Goal: Information Seeking & Learning: Learn about a topic

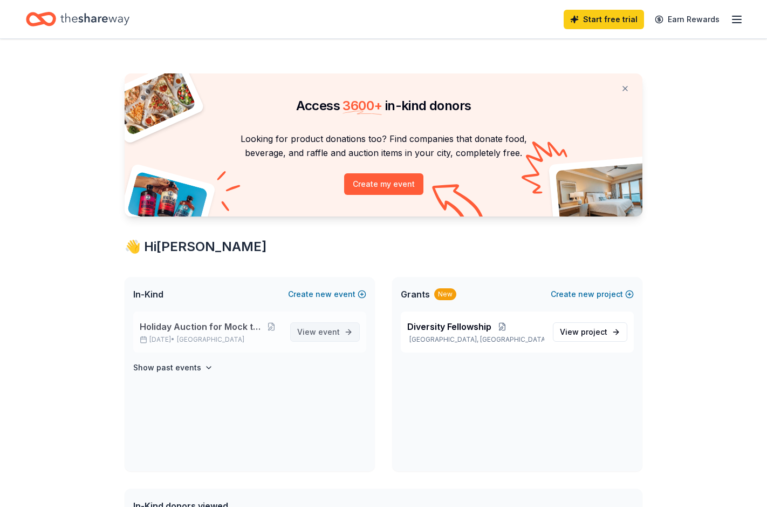
click at [317, 335] on span "View event" at bounding box center [318, 331] width 43 height 13
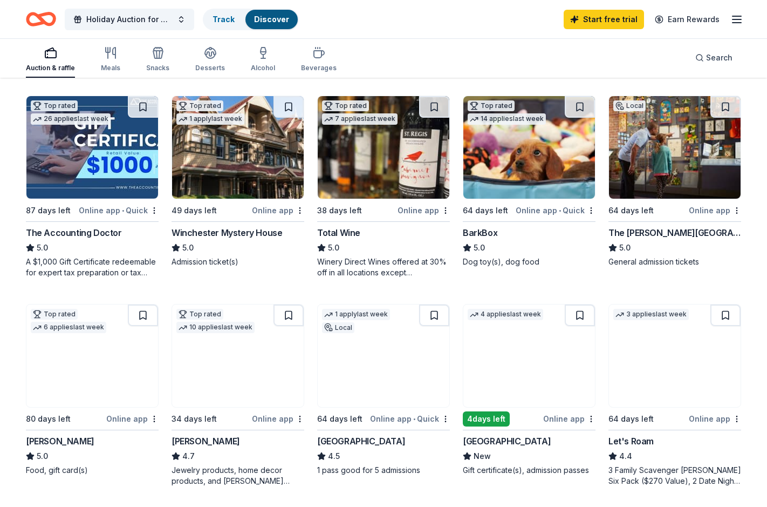
scroll to position [315, 0]
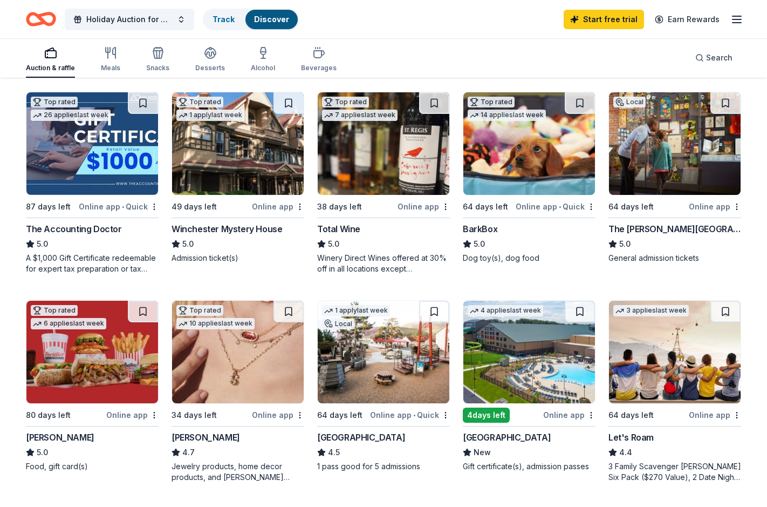
click at [735, 20] on icon "button" at bounding box center [737, 19] width 13 height 13
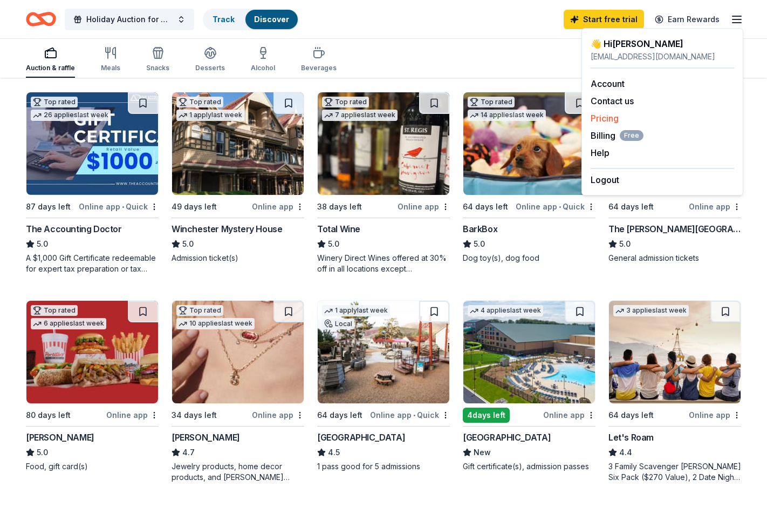
click at [607, 117] on link "Pricing" at bounding box center [605, 118] width 28 height 11
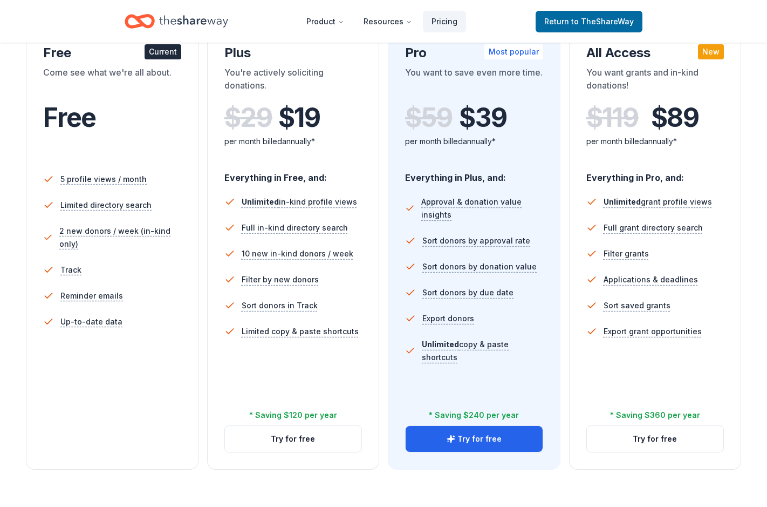
scroll to position [201, 0]
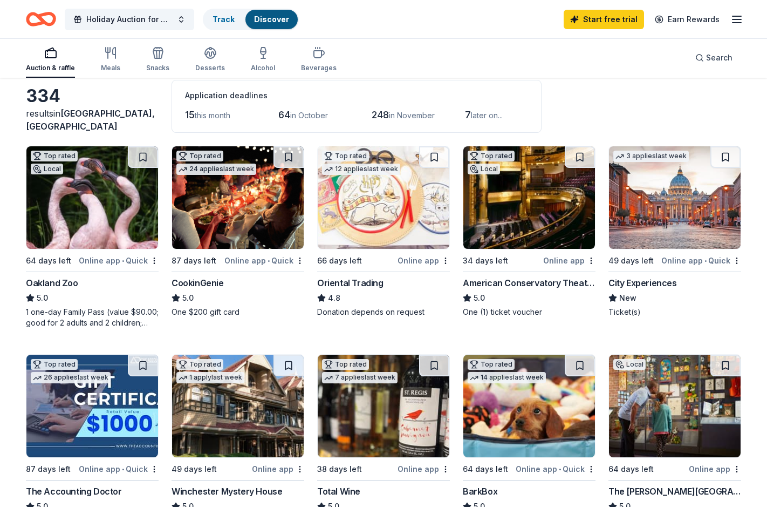
scroll to position [51, 0]
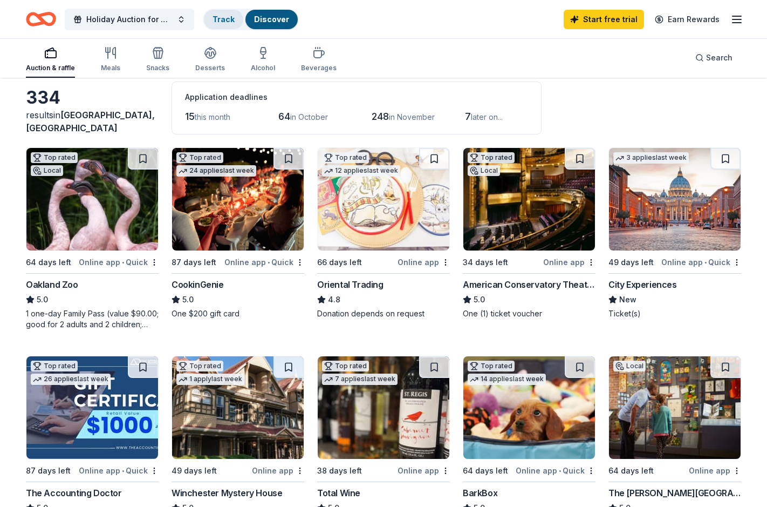
click at [223, 20] on link "Track" at bounding box center [224, 19] width 22 height 9
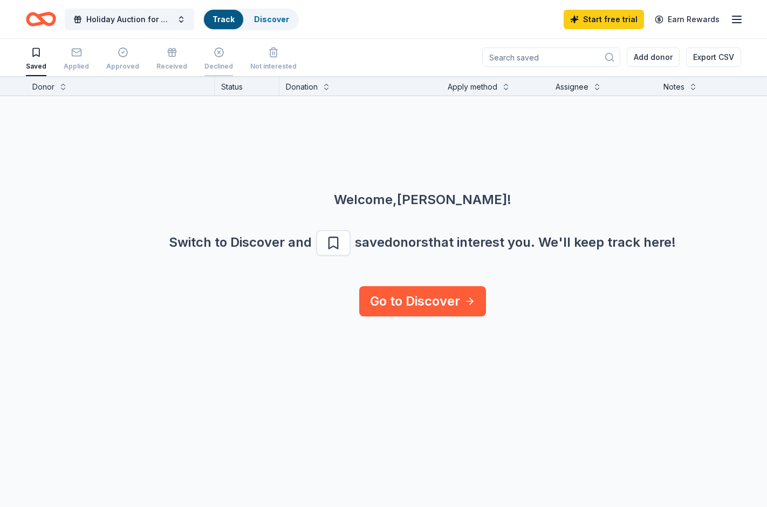
click at [214, 55] on icon "button" at bounding box center [219, 52] width 11 height 11
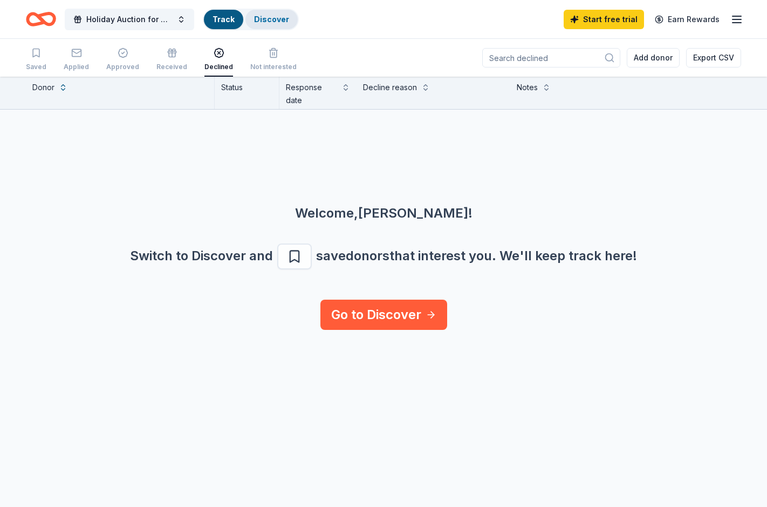
click at [272, 19] on link "Discover" at bounding box center [271, 19] width 35 height 9
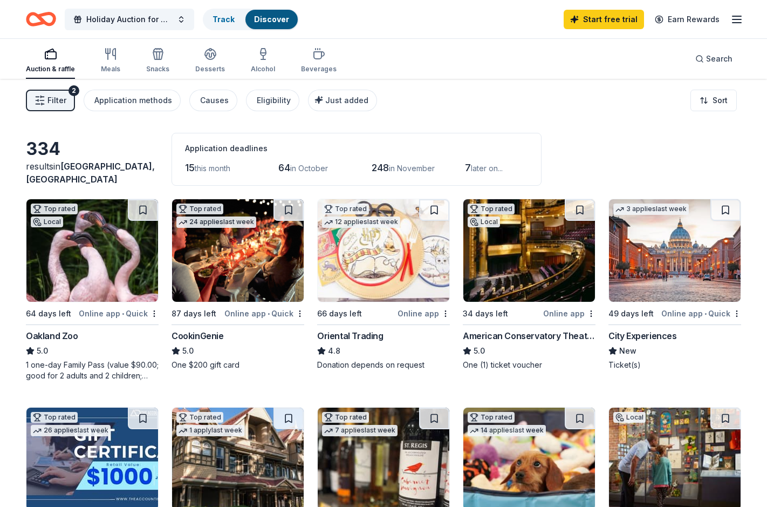
click at [738, 19] on line "button" at bounding box center [737, 19] width 9 height 0
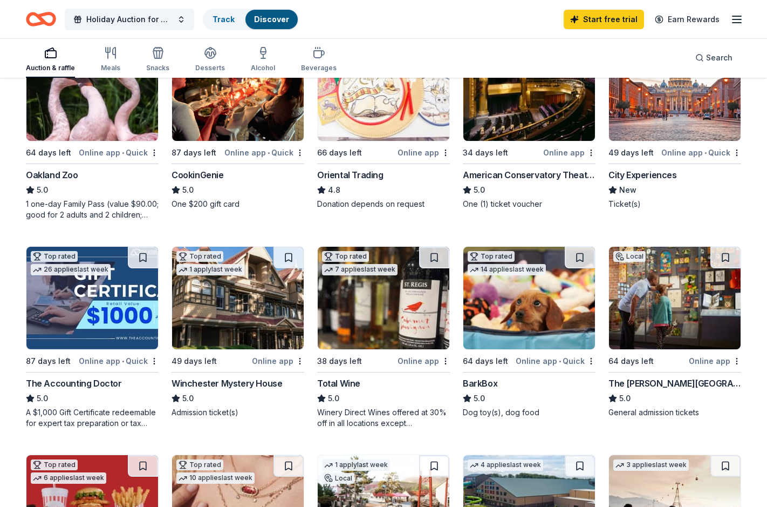
scroll to position [97, 0]
